Goal: Information Seeking & Learning: Compare options

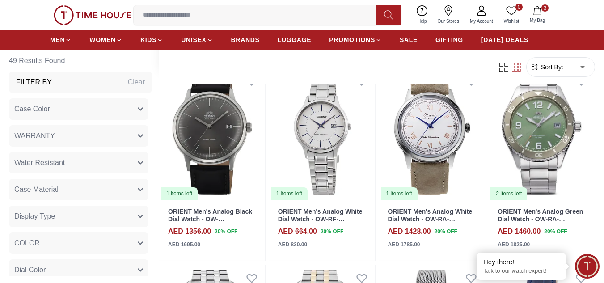
scroll to position [760, 0]
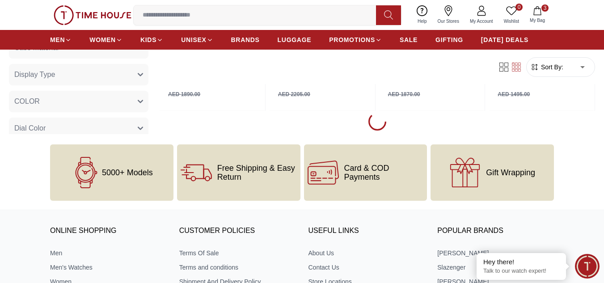
scroll to position [1118, 0]
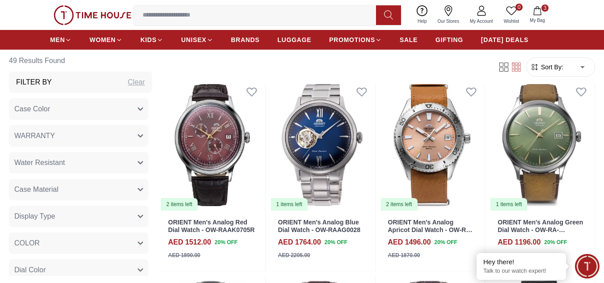
click at [538, 20] on span "My Bag" at bounding box center [537, 20] width 22 height 7
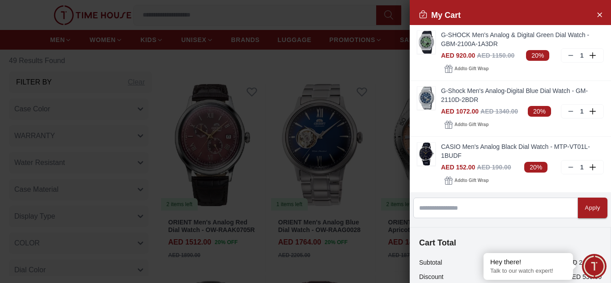
click at [334, 5] on div at bounding box center [305, 141] width 611 height 283
click at [597, 13] on button "Close Account" at bounding box center [599, 14] width 14 height 14
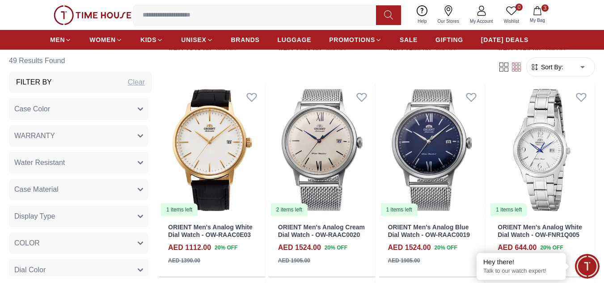
scroll to position [1744, 0]
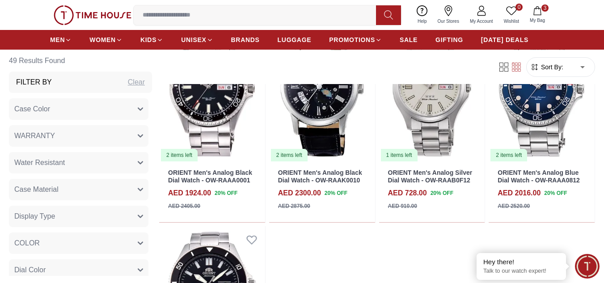
scroll to position [2682, 0]
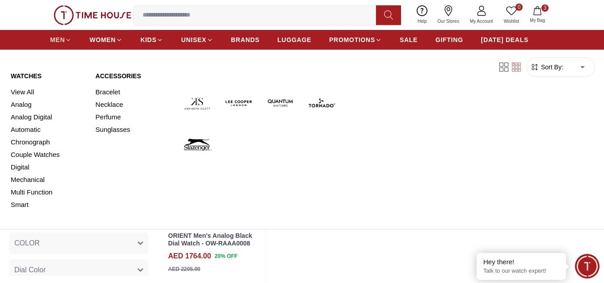
click at [66, 38] on icon at bounding box center [68, 40] width 7 height 7
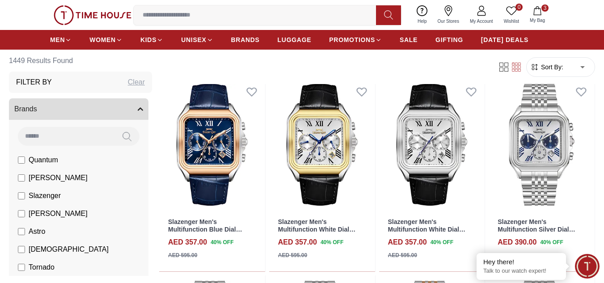
scroll to position [447, 0]
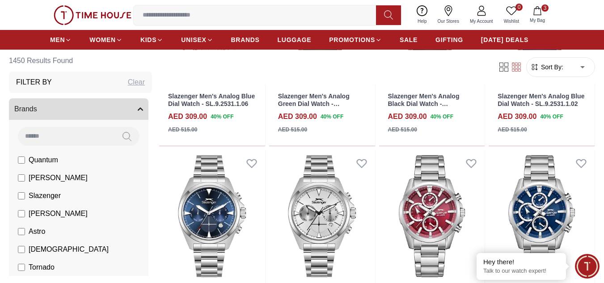
scroll to position [849, 0]
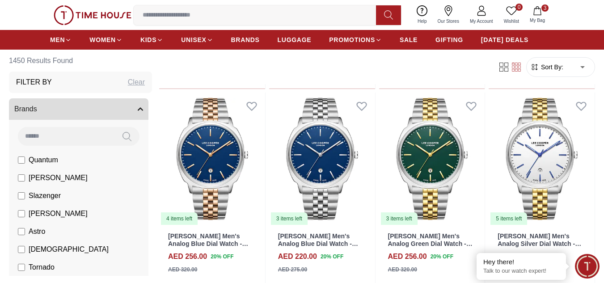
scroll to position [3040, 0]
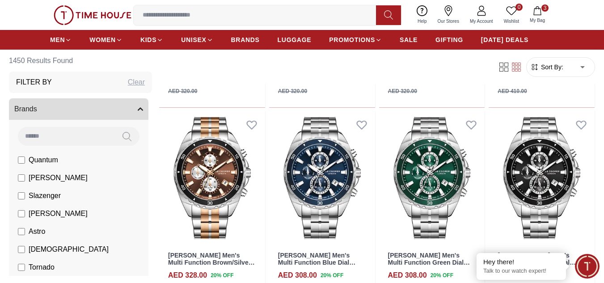
scroll to position [4158, 0]
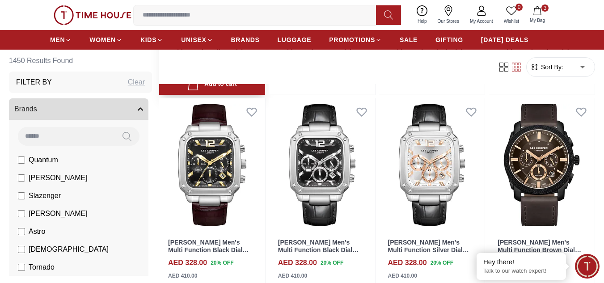
scroll to position [5633, 0]
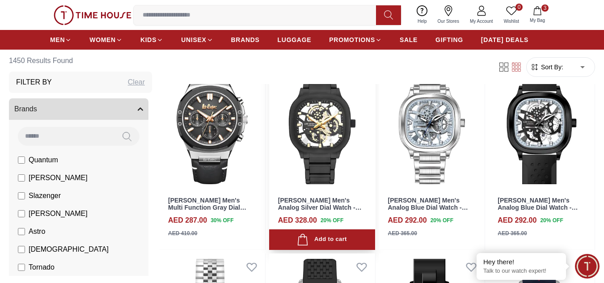
scroll to position [6616, 0]
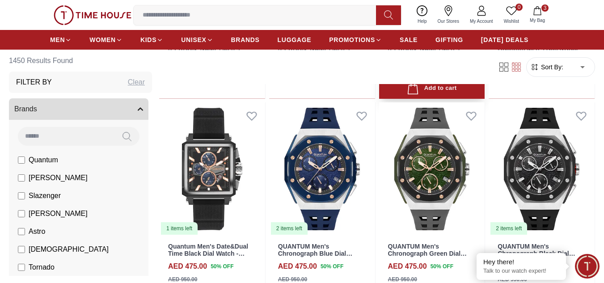
scroll to position [7153, 0]
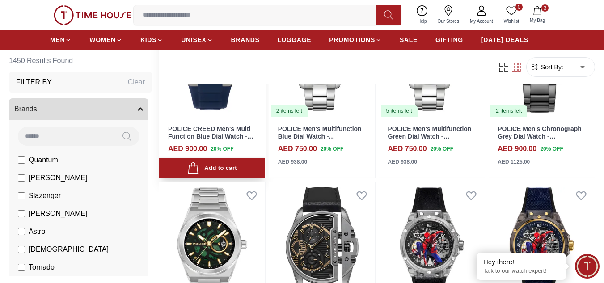
scroll to position [8718, 0]
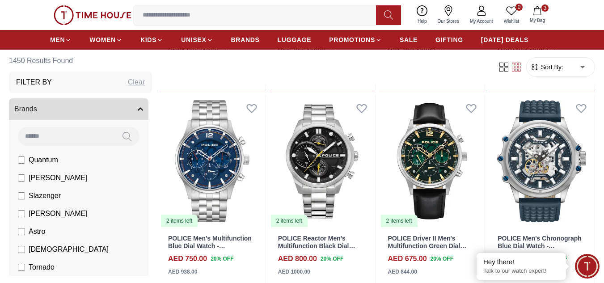
scroll to position [9344, 0]
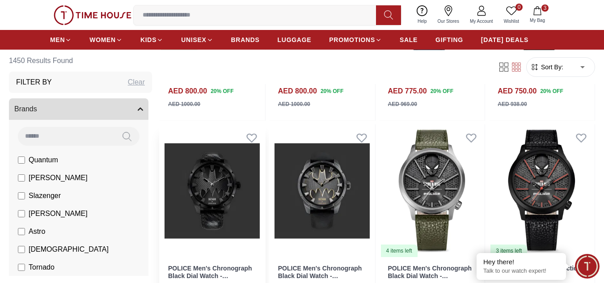
scroll to position [9880, 0]
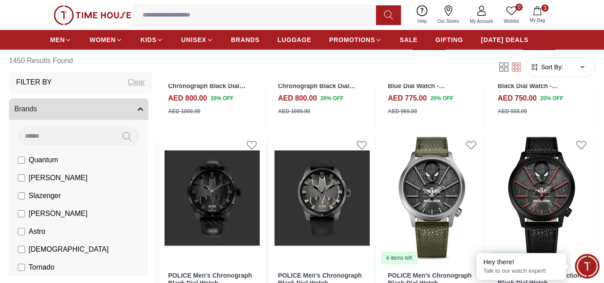
click at [218, 166] on img at bounding box center [212, 197] width 106 height 133
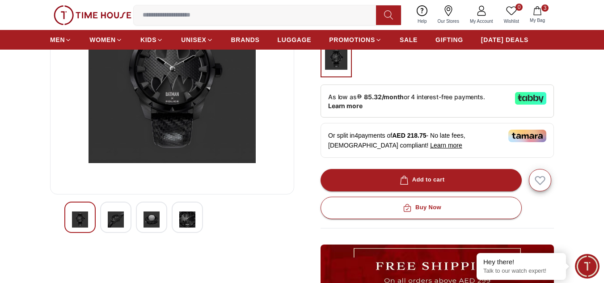
scroll to position [134, 0]
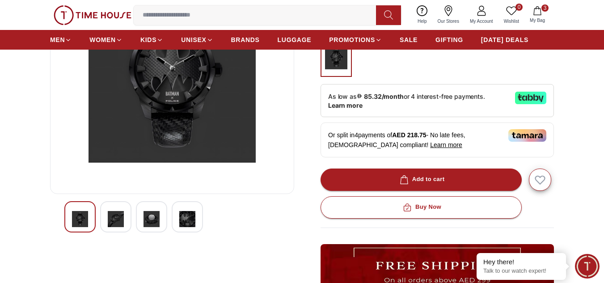
click at [121, 220] on img at bounding box center [116, 219] width 16 height 21
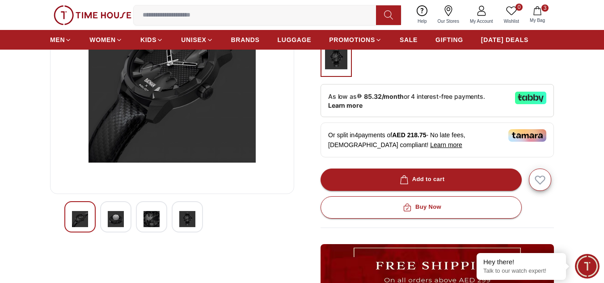
click at [120, 209] on img at bounding box center [116, 219] width 16 height 21
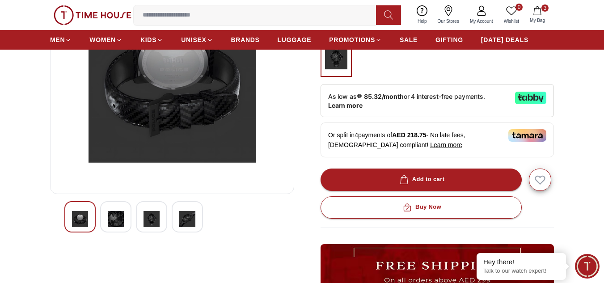
click at [124, 214] on div at bounding box center [115, 216] width 31 height 31
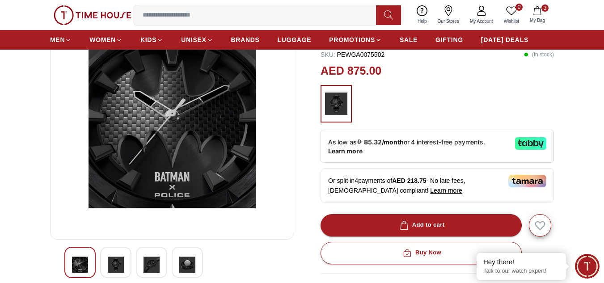
scroll to position [89, 0]
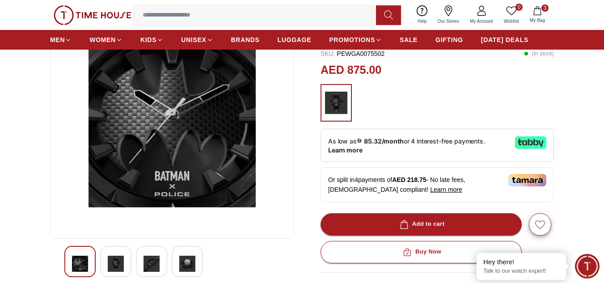
click at [156, 265] on img at bounding box center [152, 263] width 16 height 21
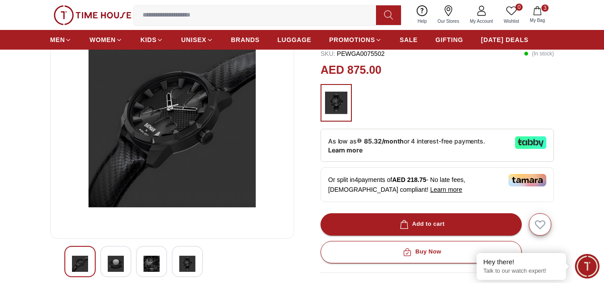
click at [188, 265] on img at bounding box center [187, 263] width 16 height 21
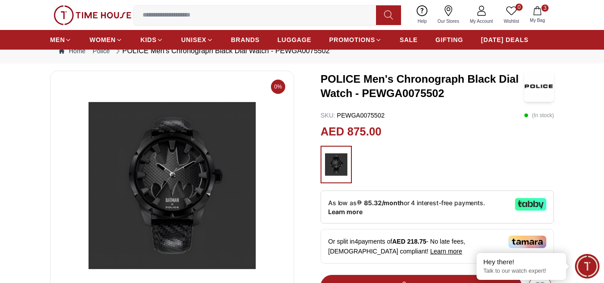
scroll to position [0, 0]
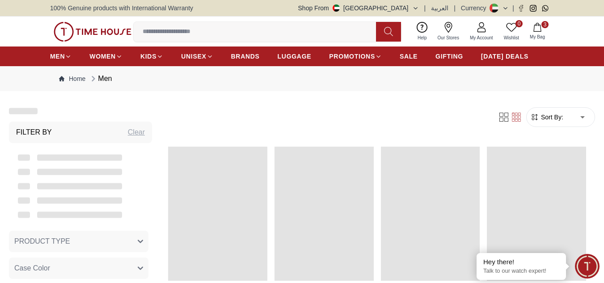
scroll to position [894, 0]
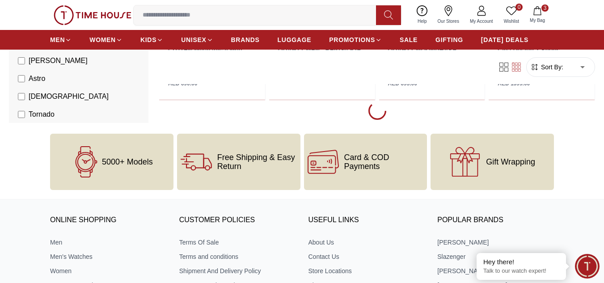
scroll to position [10752, 0]
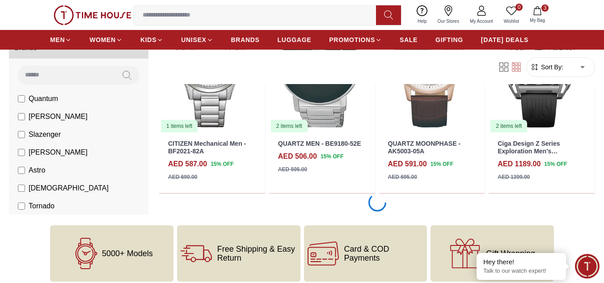
scroll to position [10841, 0]
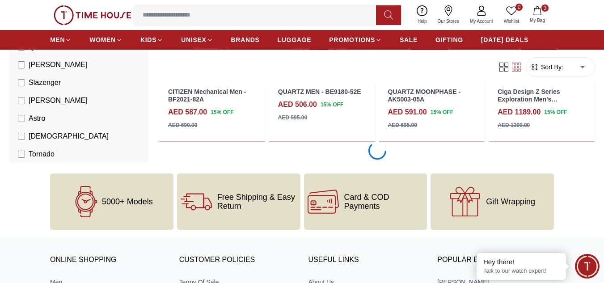
scroll to position [10796, 0]
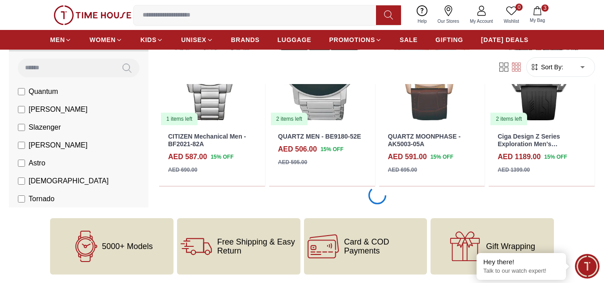
scroll to position [10841, 0]
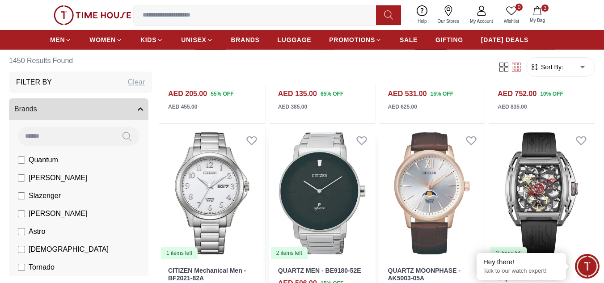
scroll to position [10841, 0]
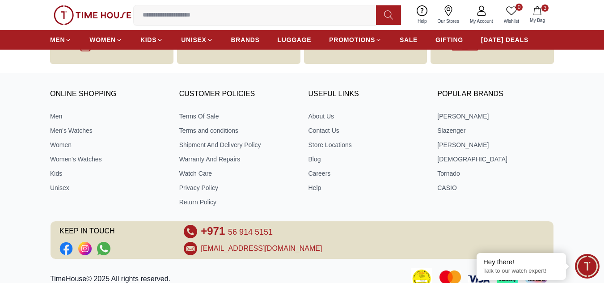
scroll to position [10886, 0]
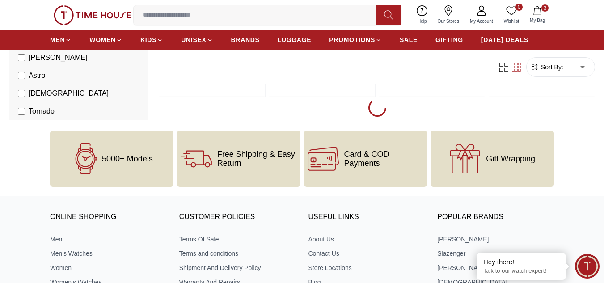
click at [255, 20] on input at bounding box center [258, 15] width 249 height 18
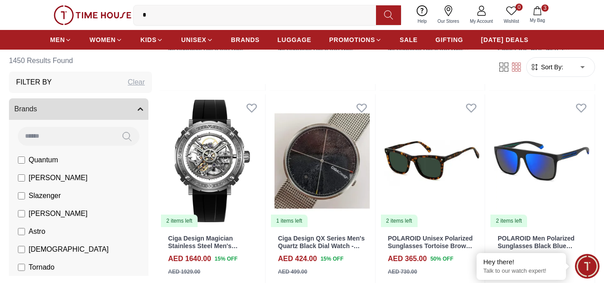
scroll to position [11735, 0]
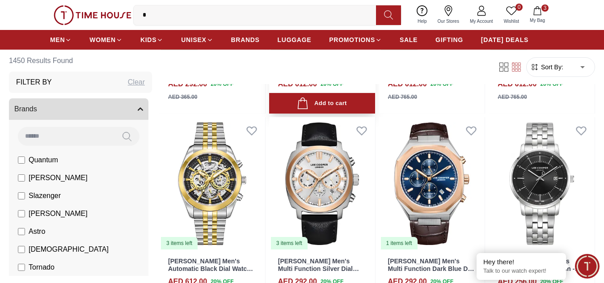
scroll to position [13658, 0]
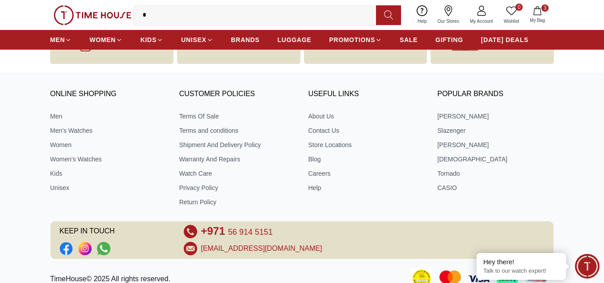
scroll to position [14801, 0]
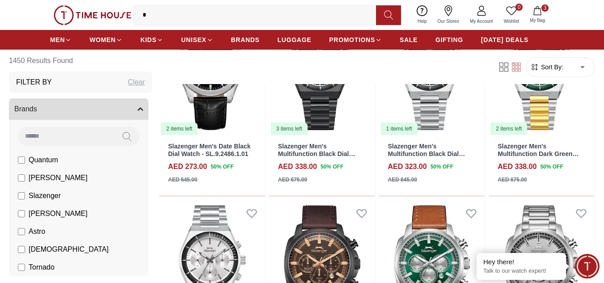
scroll to position [15674, 0]
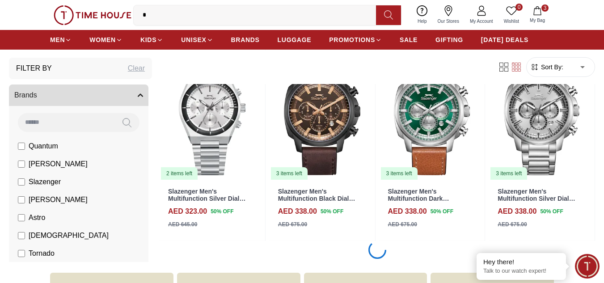
scroll to position [15985, 0]
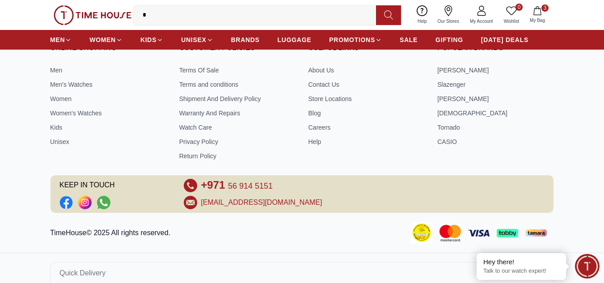
click at [256, 7] on input "*" at bounding box center [258, 15] width 249 height 18
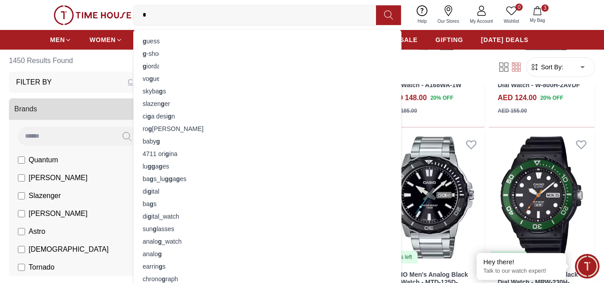
scroll to position [17961, 0]
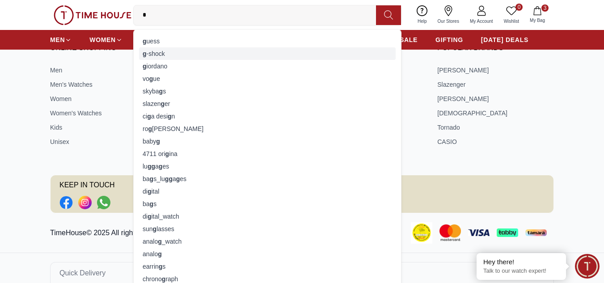
type input "*"
click at [198, 50] on div "g -shock" at bounding box center [267, 53] width 257 height 13
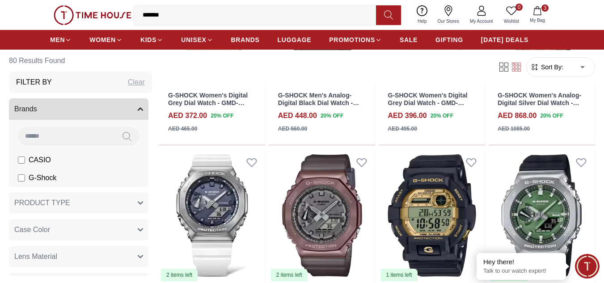
scroll to position [1833, 0]
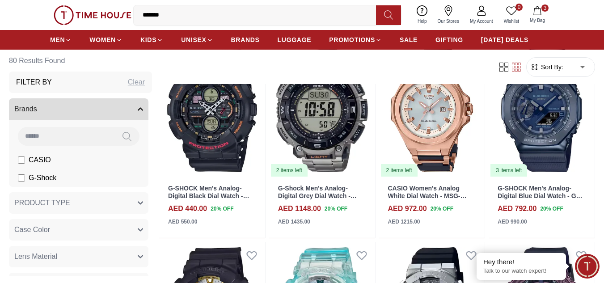
scroll to position [2816, 0]
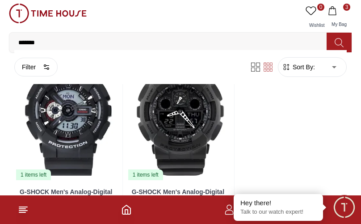
scroll to position [6033, 0]
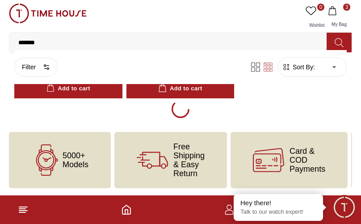
click at [42, 39] on input "*******" at bounding box center [171, 43] width 325 height 18
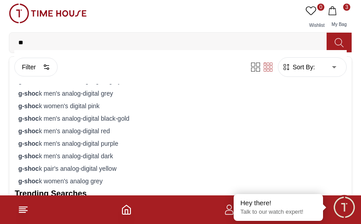
type input "*"
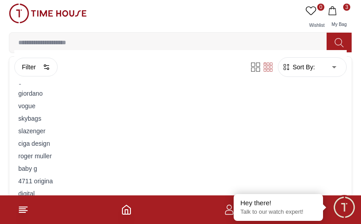
click at [140, 44] on input at bounding box center [171, 43] width 325 height 18
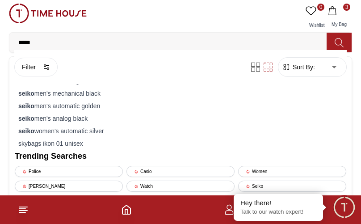
type input "*****"
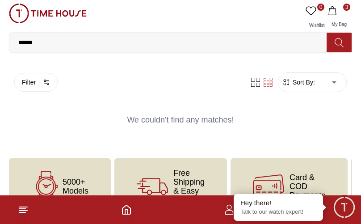
click at [96, 49] on input "*****" at bounding box center [171, 43] width 325 height 18
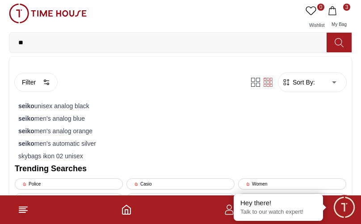
type input "*"
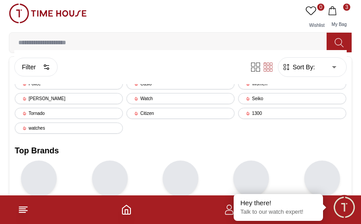
scroll to position [33, 0]
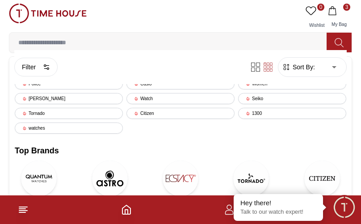
click at [320, 175] on img at bounding box center [322, 178] width 36 height 36
